Goal: Browse casually: Explore the website without a specific task or goal

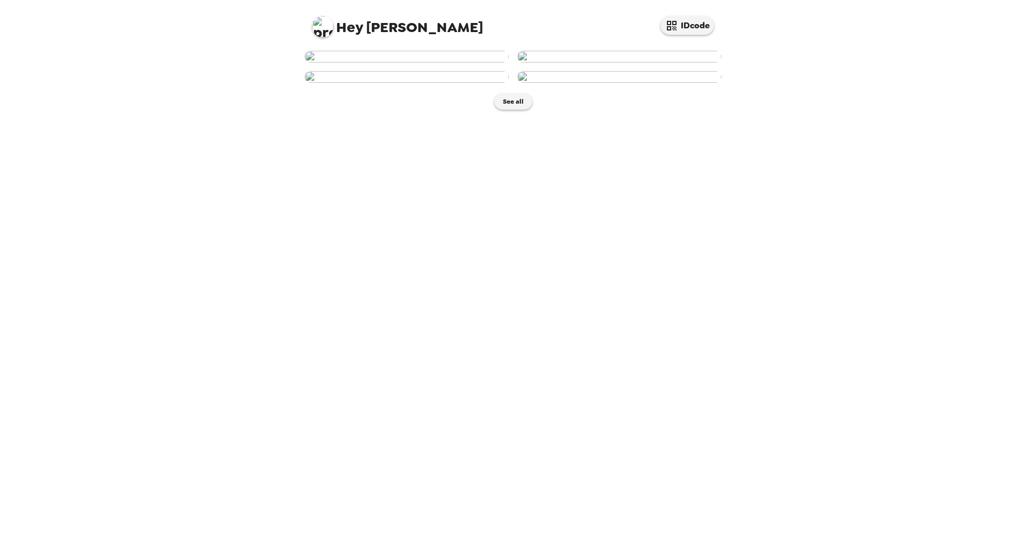
click at [425, 63] on img at bounding box center [407, 57] width 204 height 12
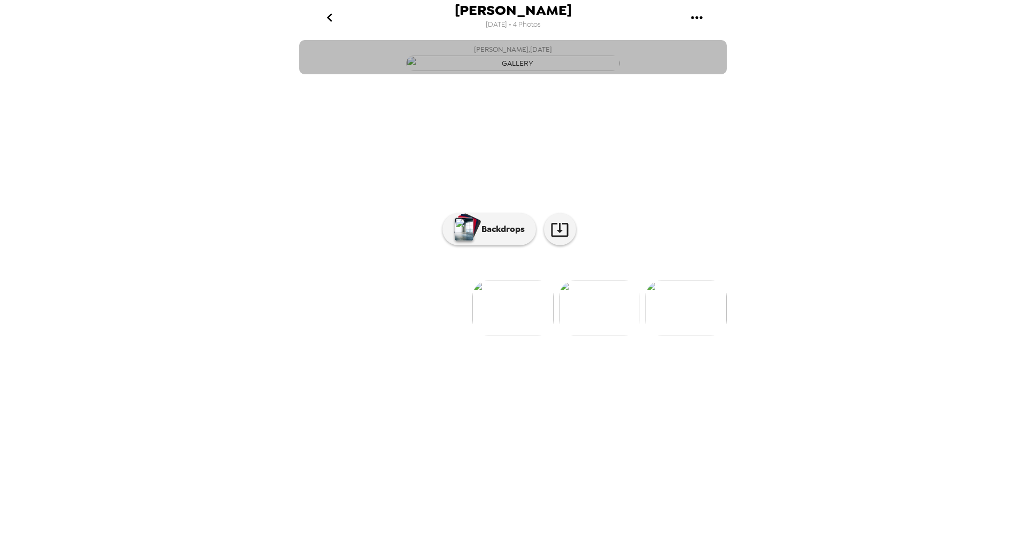
click at [541, 71] on img "button" at bounding box center [513, 63] width 214 height 15
click at [549, 71] on img "button" at bounding box center [513, 63] width 214 height 15
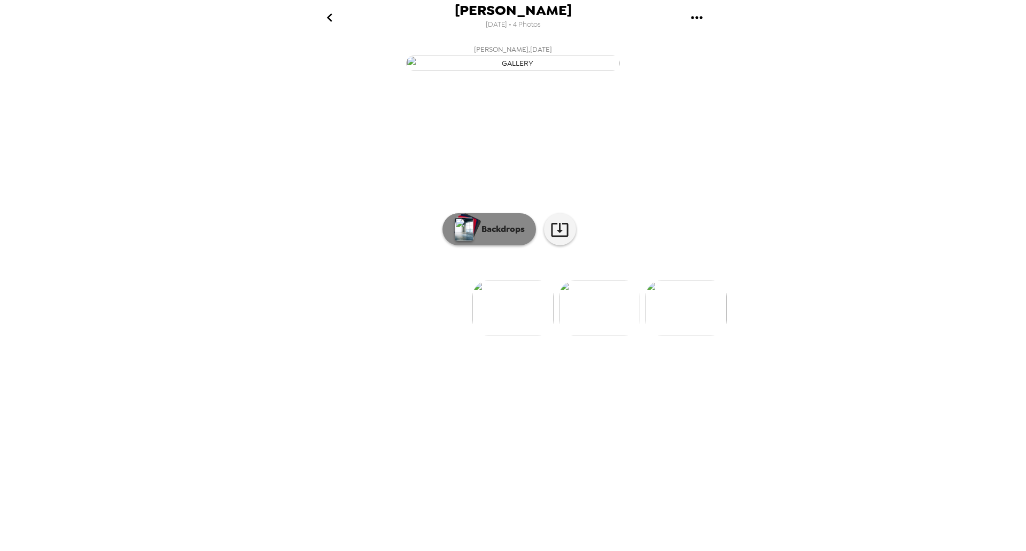
click at [511, 245] on button "Backdrops" at bounding box center [488, 229] width 93 height 32
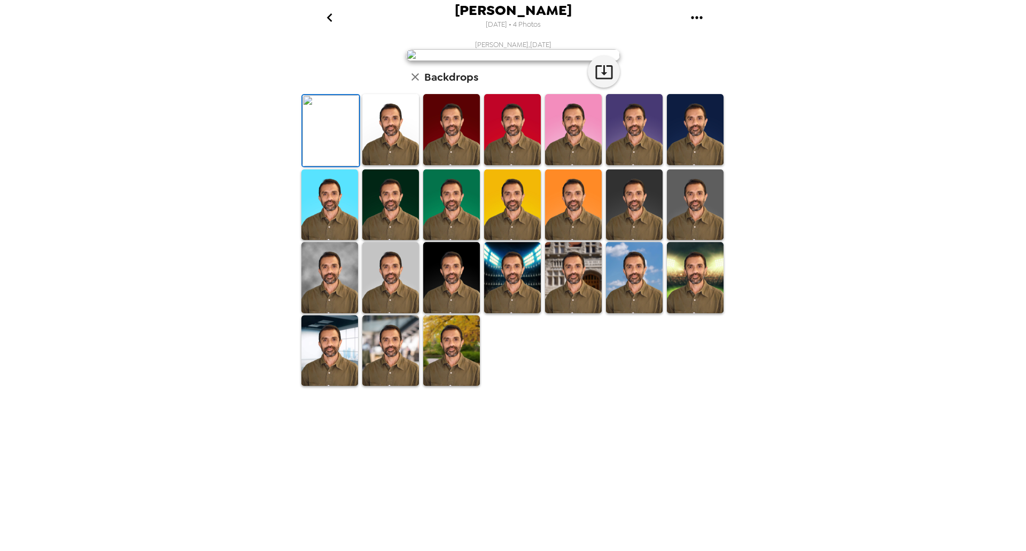
scroll to position [91, 0]
click at [454, 386] on img at bounding box center [451, 350] width 57 height 71
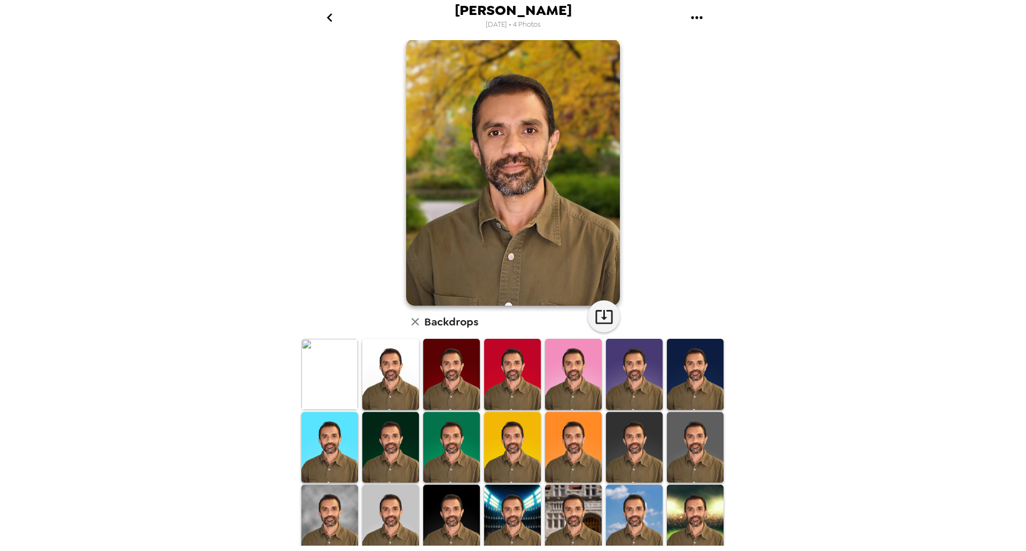
scroll to position [0, 0]
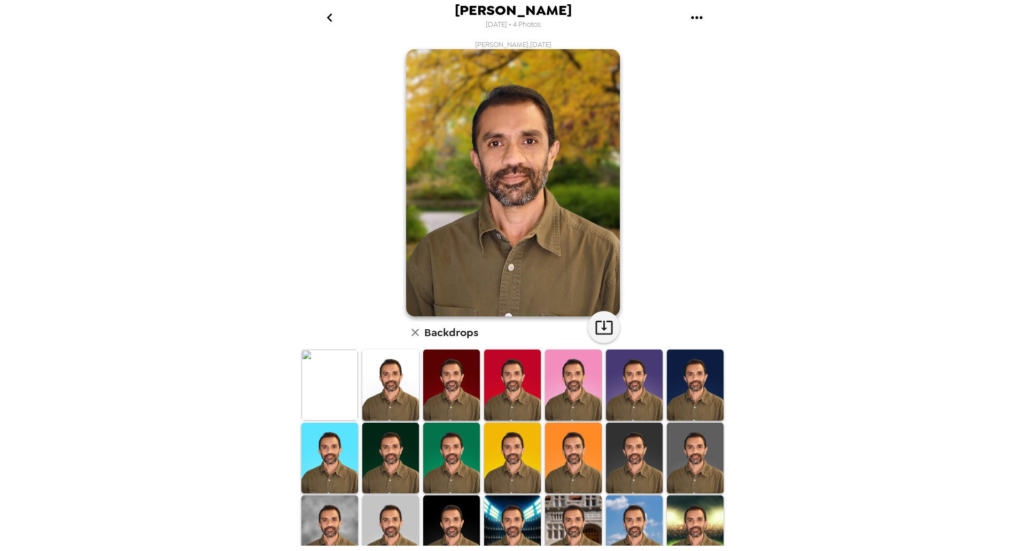
click at [329, 21] on icon "go back" at bounding box center [329, 17] width 17 height 17
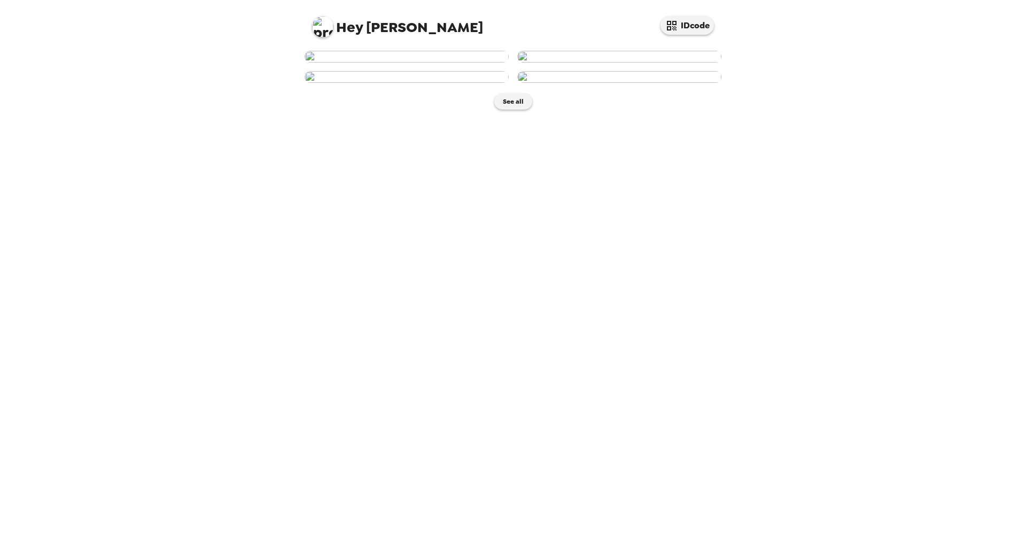
click at [443, 63] on img at bounding box center [407, 57] width 204 height 12
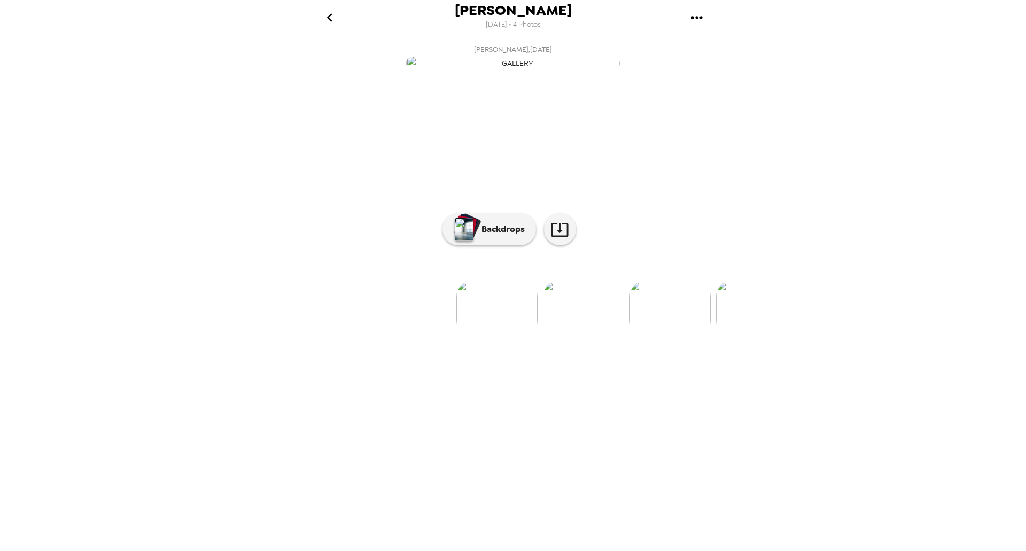
scroll to position [0, 15]
click at [558, 239] on icon at bounding box center [559, 229] width 19 height 19
click at [513, 236] on p "Backdrops" at bounding box center [500, 229] width 49 height 13
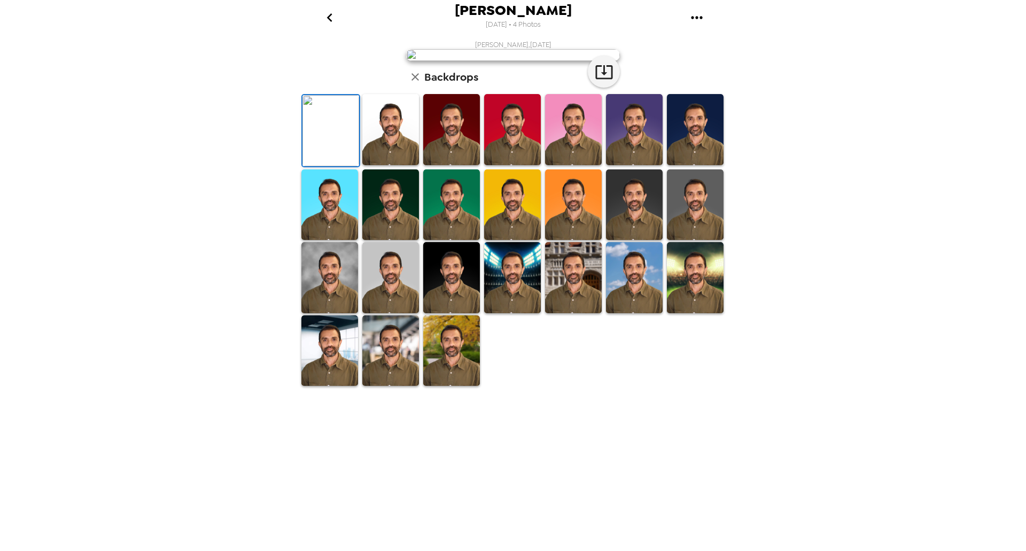
scroll to position [91, 0]
click at [450, 386] on img at bounding box center [451, 350] width 57 height 71
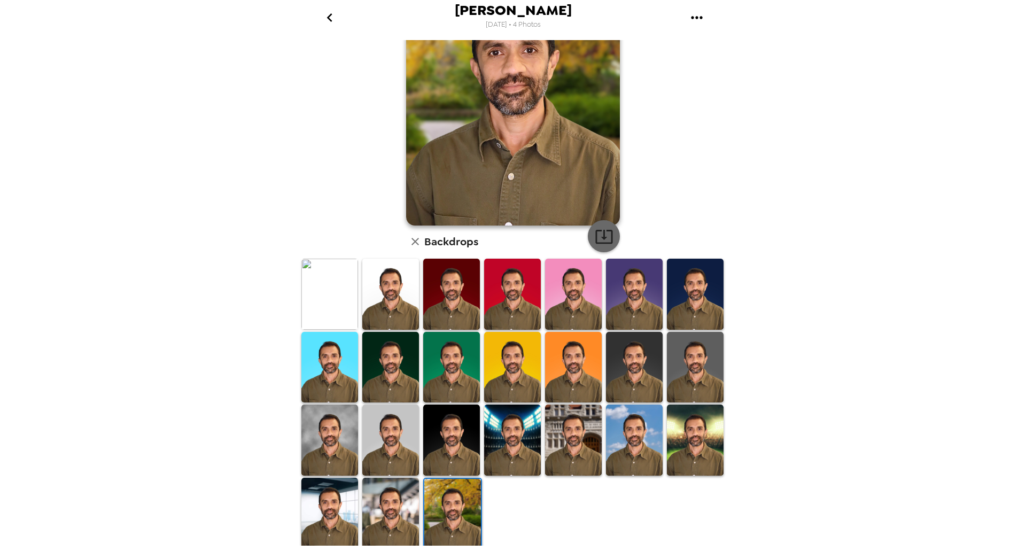
click at [605, 240] on icon "button" at bounding box center [604, 236] width 19 height 19
click at [469, 456] on img at bounding box center [451, 439] width 57 height 71
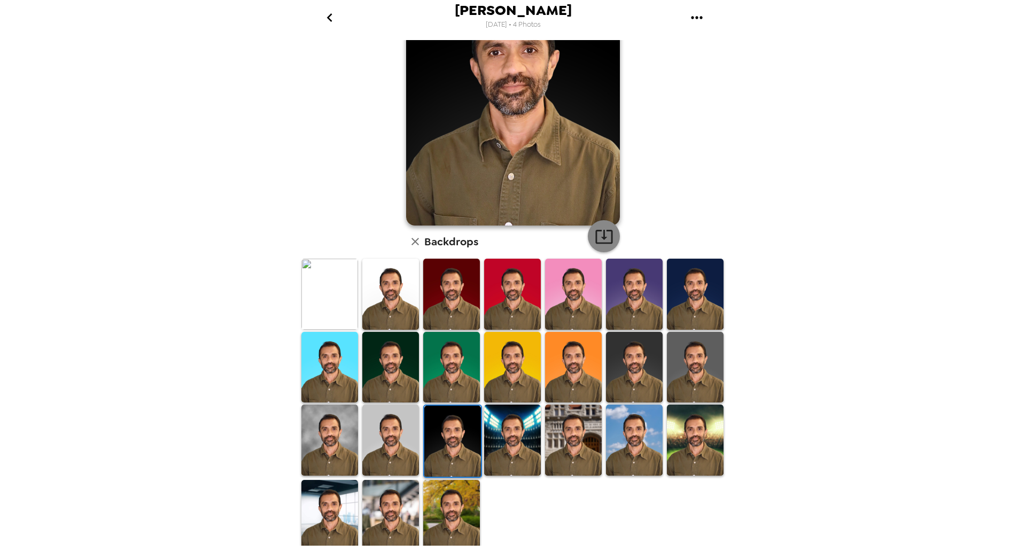
click at [597, 242] on icon "button" at bounding box center [603, 237] width 17 height 14
click at [391, 430] on img at bounding box center [390, 439] width 57 height 71
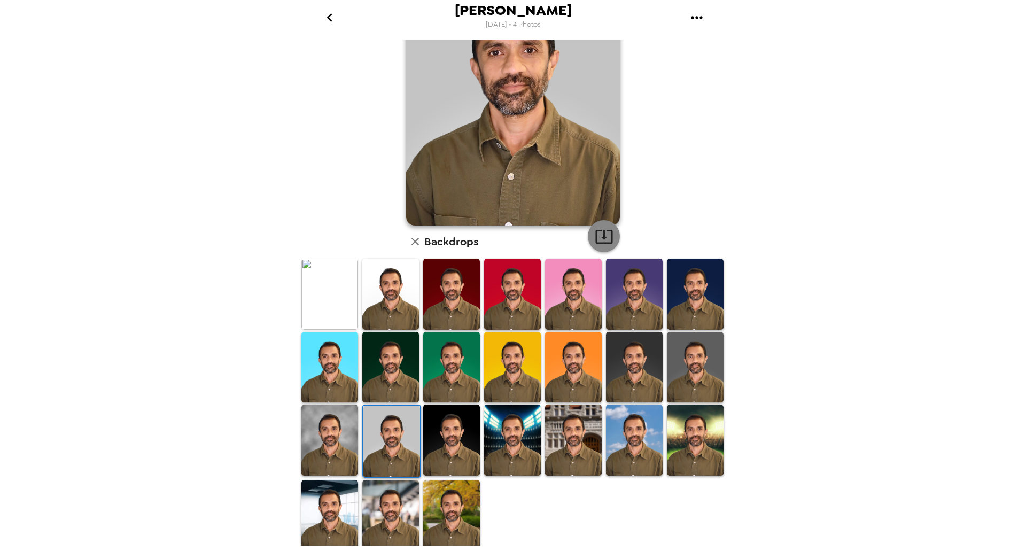
click at [596, 241] on icon "button" at bounding box center [604, 236] width 19 height 19
click at [346, 432] on img at bounding box center [329, 439] width 57 height 71
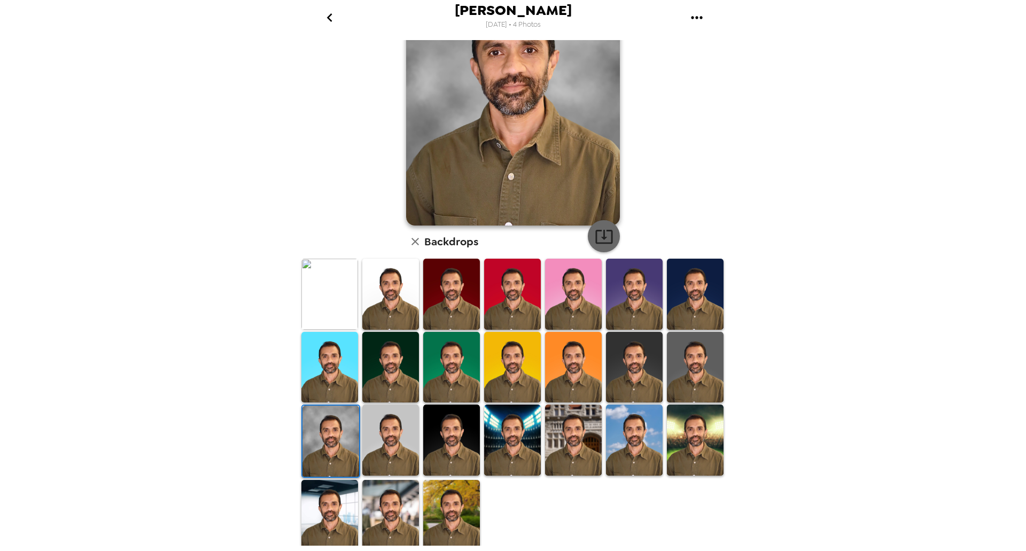
click at [604, 245] on icon "button" at bounding box center [604, 236] width 19 height 19
click at [686, 361] on img at bounding box center [695, 367] width 57 height 71
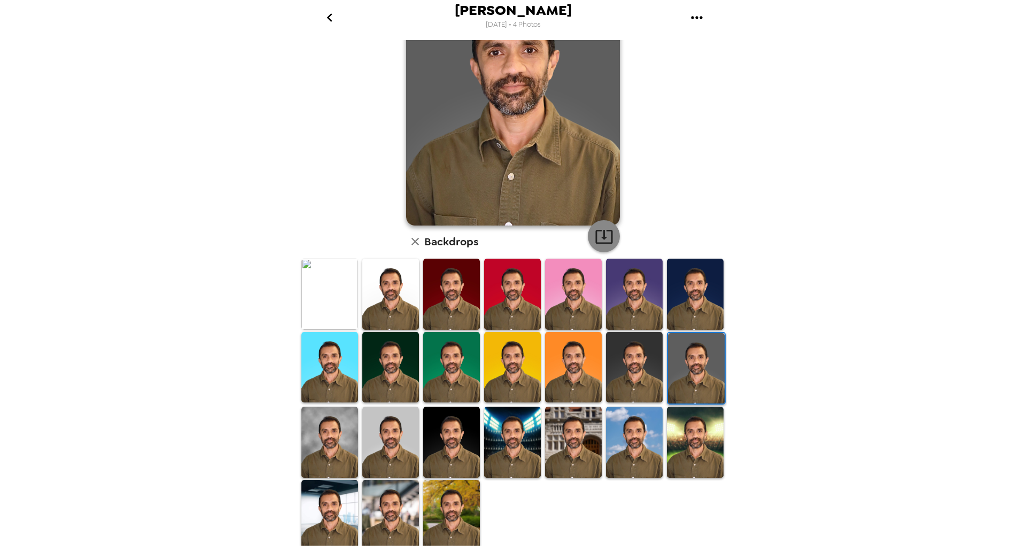
click at [598, 240] on icon "button" at bounding box center [604, 236] width 19 height 19
click at [637, 352] on img at bounding box center [634, 367] width 57 height 71
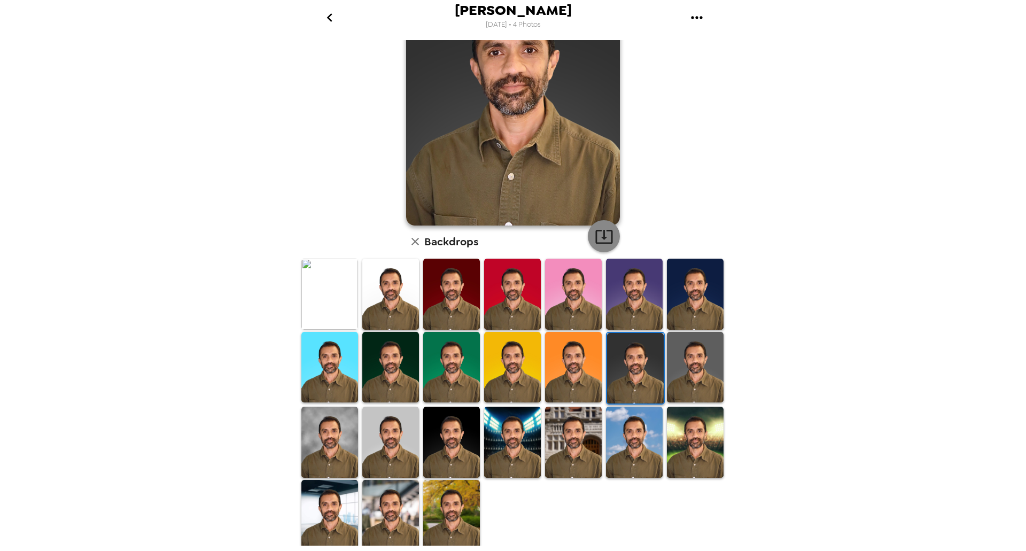
click at [598, 238] on icon "button" at bounding box center [603, 237] width 17 height 14
click at [574, 362] on img at bounding box center [573, 367] width 57 height 71
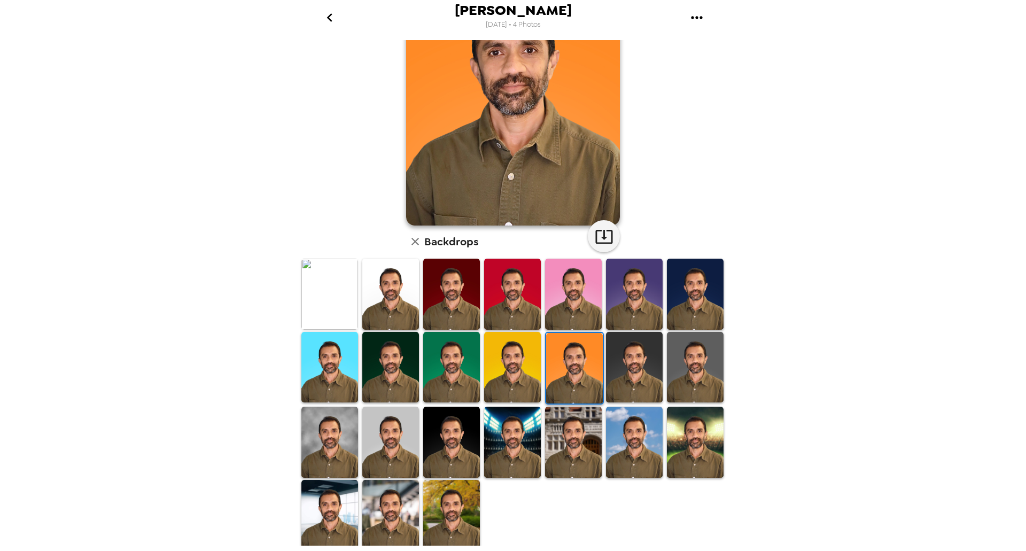
scroll to position [37, 0]
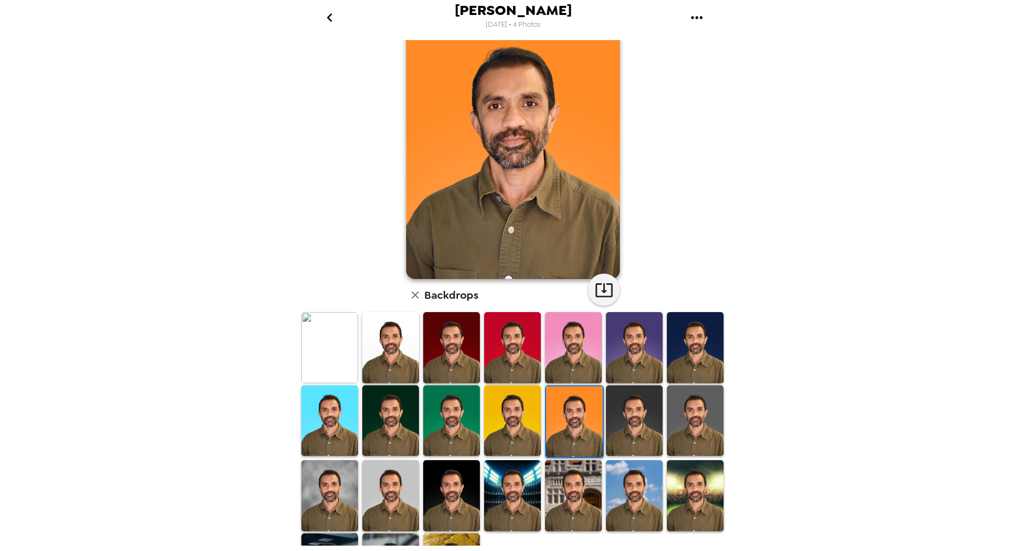
click at [519, 415] on img at bounding box center [512, 420] width 57 height 71
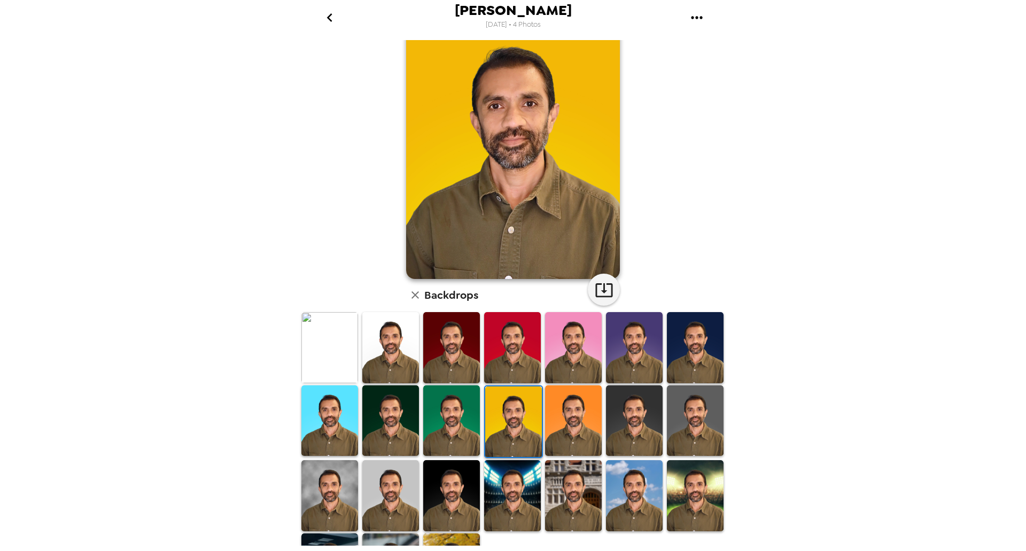
click at [447, 414] on img at bounding box center [451, 420] width 57 height 71
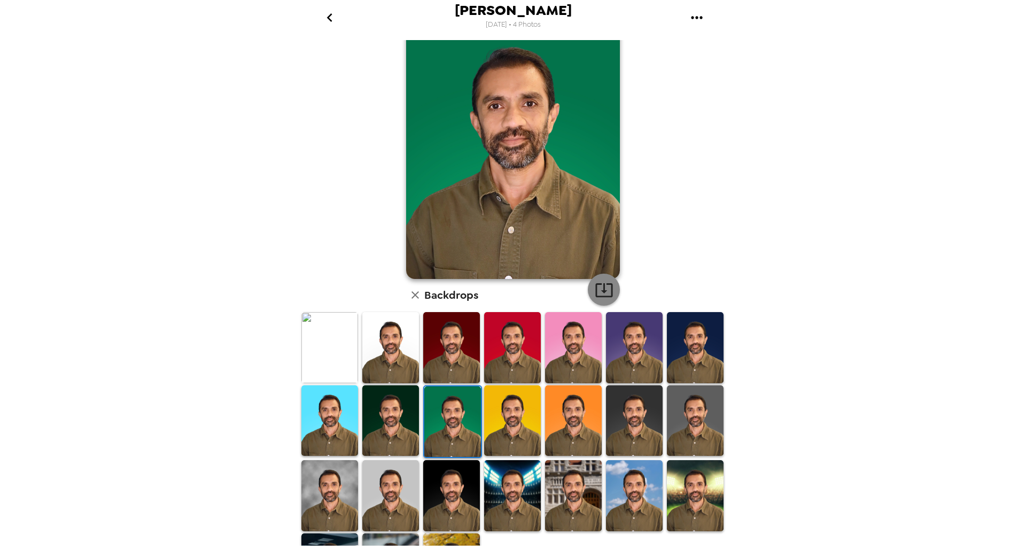
click at [605, 291] on icon "button" at bounding box center [604, 289] width 19 height 19
click at [404, 421] on img at bounding box center [390, 420] width 57 height 71
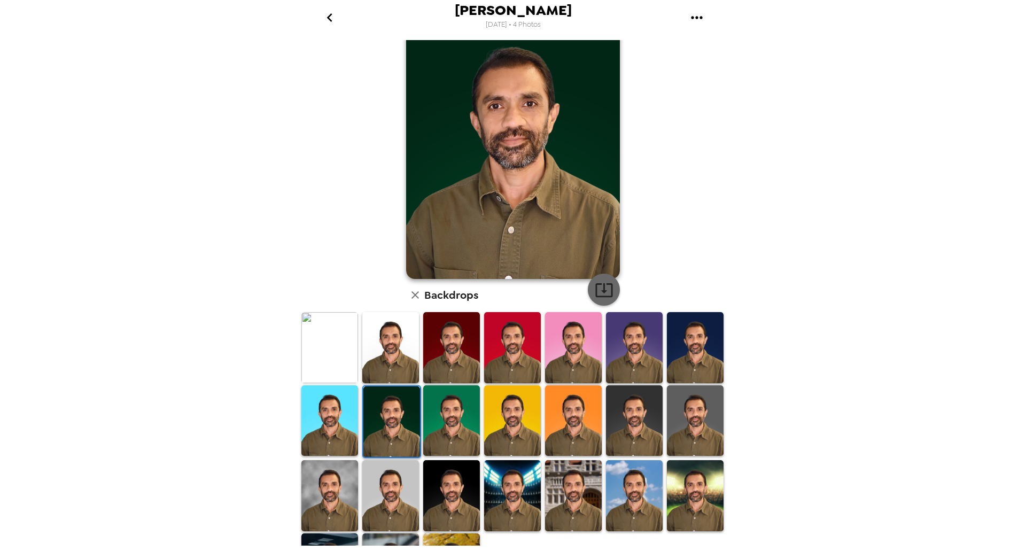
click at [603, 297] on icon "button" at bounding box center [604, 289] width 19 height 19
click at [688, 368] on img at bounding box center [695, 347] width 57 height 71
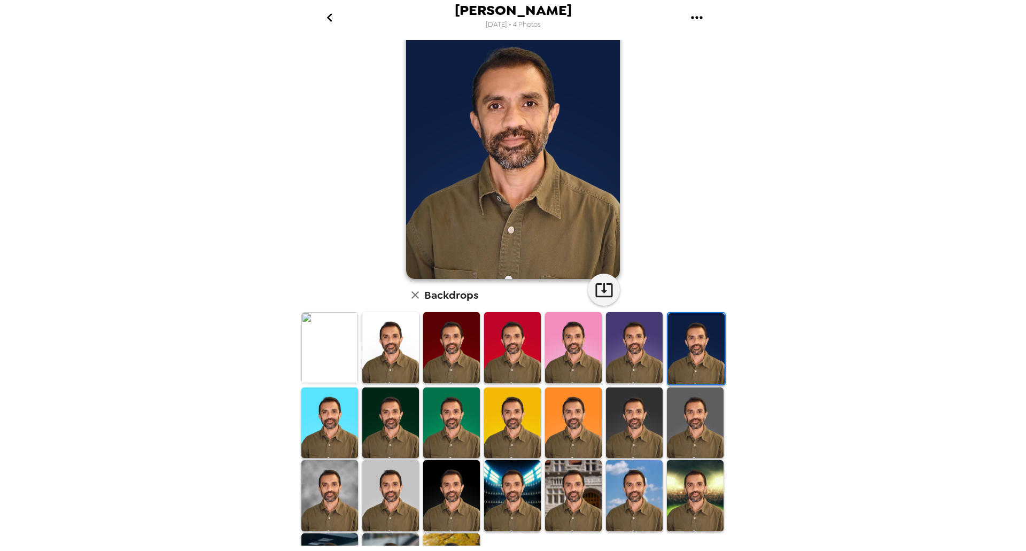
click at [504, 366] on img at bounding box center [512, 347] width 57 height 71
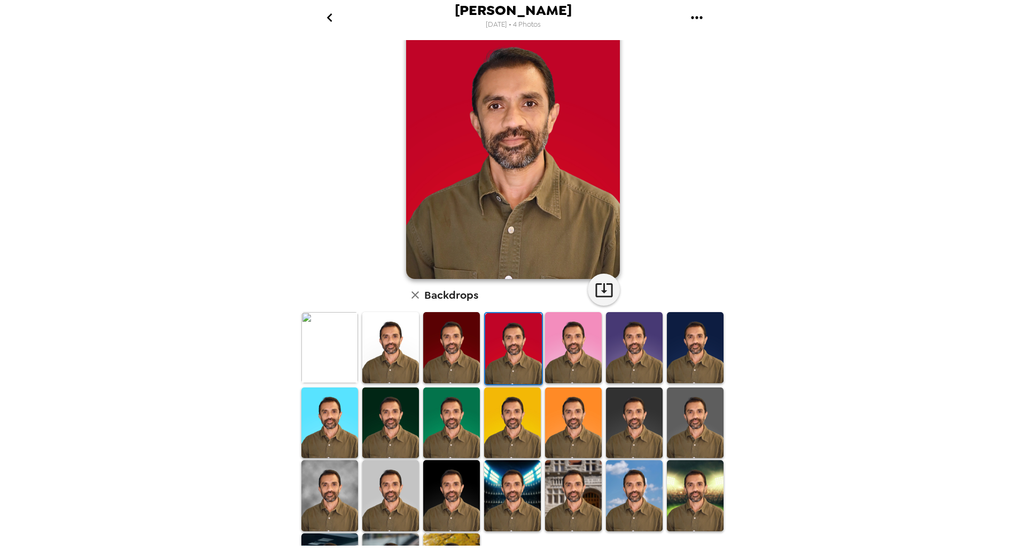
click at [449, 366] on img at bounding box center [451, 347] width 57 height 71
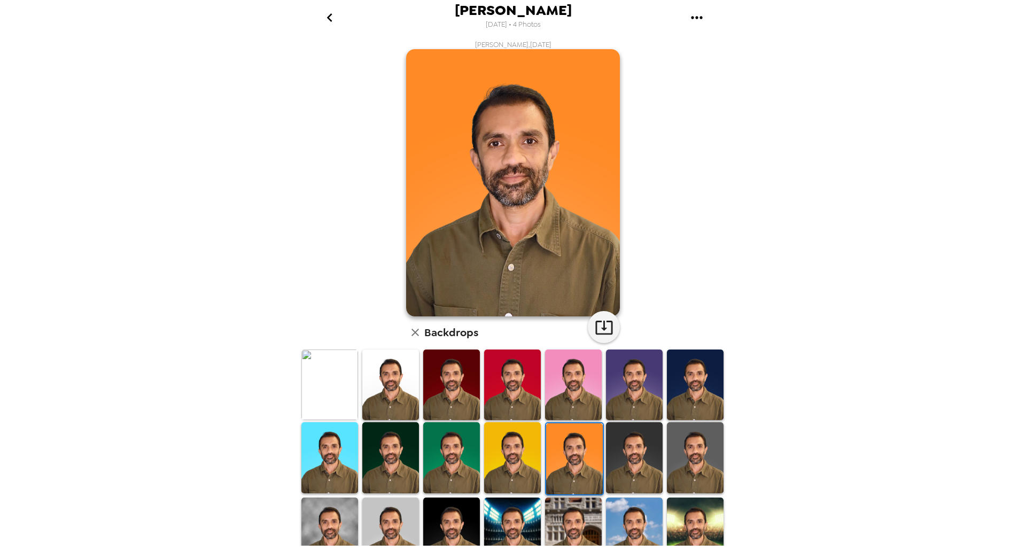
scroll to position [37, 0]
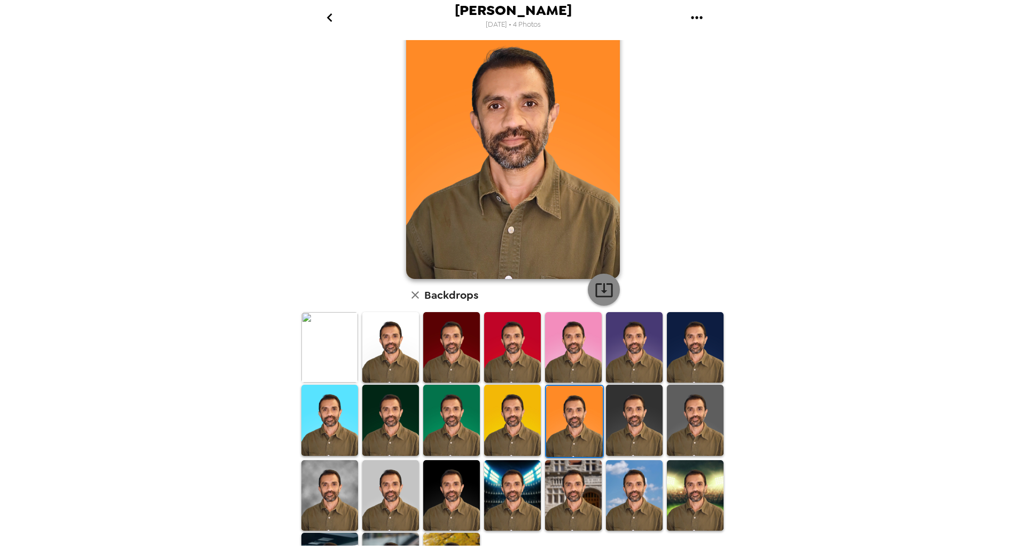
click at [601, 293] on icon "button" at bounding box center [604, 289] width 19 height 19
click at [637, 494] on img at bounding box center [634, 495] width 57 height 71
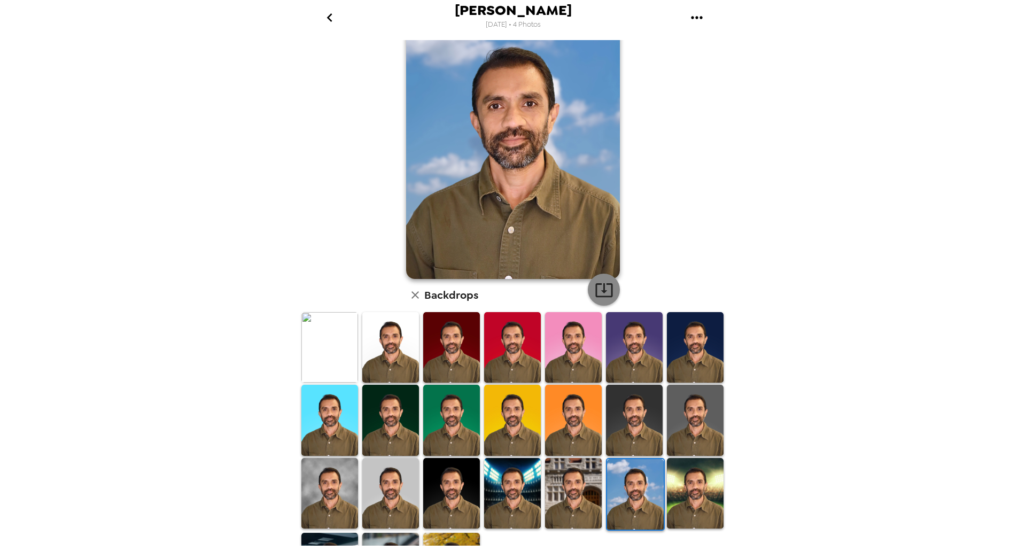
click at [603, 290] on icon "button" at bounding box center [604, 289] width 19 height 19
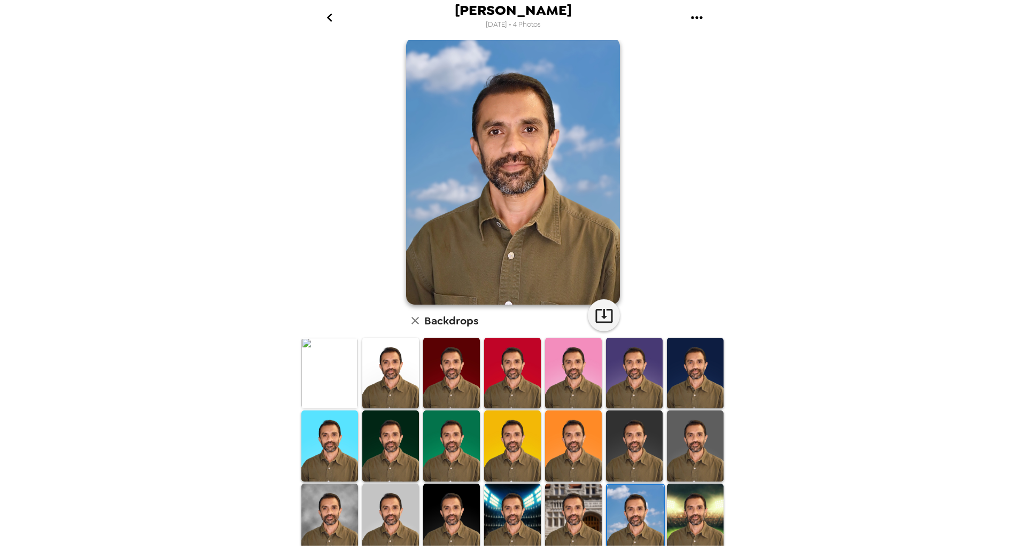
scroll to position [0, 0]
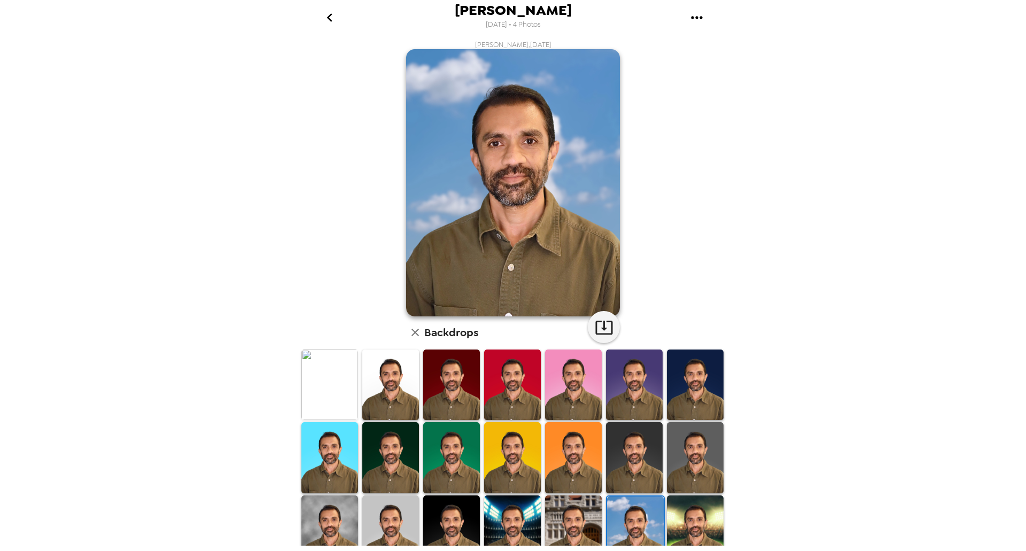
click at [330, 18] on icon "go back" at bounding box center [329, 17] width 17 height 17
